Goal: Task Accomplishment & Management: Manage account settings

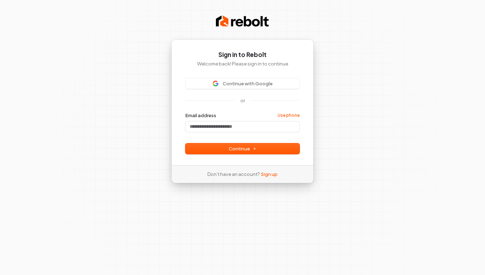
click at [201, 117] on label "Email address" at bounding box center [200, 115] width 31 height 6
click at [201, 122] on input "Email address" at bounding box center [242, 127] width 114 height 11
click at [219, 84] on span "Continue with Google" at bounding box center [243, 83] width 106 height 6
click at [209, 123] on input "Email address" at bounding box center [242, 127] width 114 height 11
click at [231, 150] on span "Continue" at bounding box center [243, 149] width 28 height 6
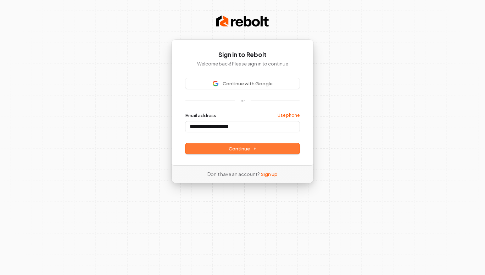
type input "**********"
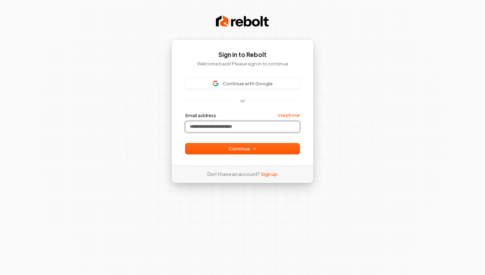
click at [249, 123] on input "Email address" at bounding box center [242, 127] width 114 height 11
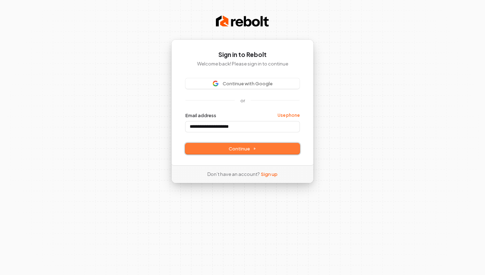
click at [230, 149] on span "Continue" at bounding box center [243, 149] width 28 height 6
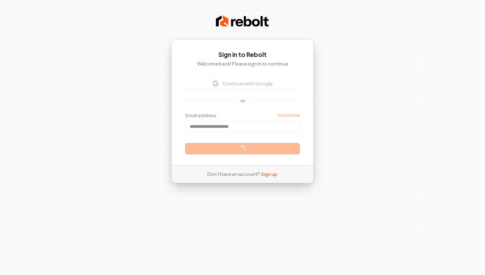
type input "**********"
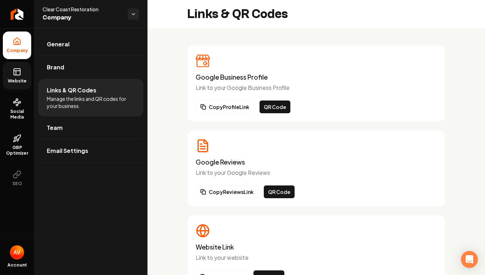
click at [18, 88] on link "Website" at bounding box center [17, 76] width 28 height 28
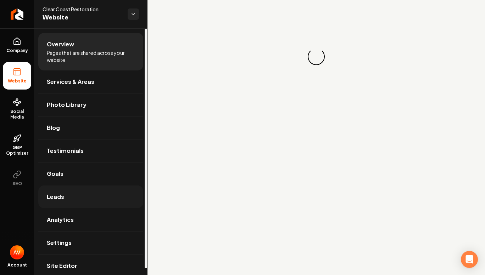
click at [66, 190] on link "Leads" at bounding box center [90, 197] width 105 height 23
